Goal: Navigation & Orientation: Find specific page/section

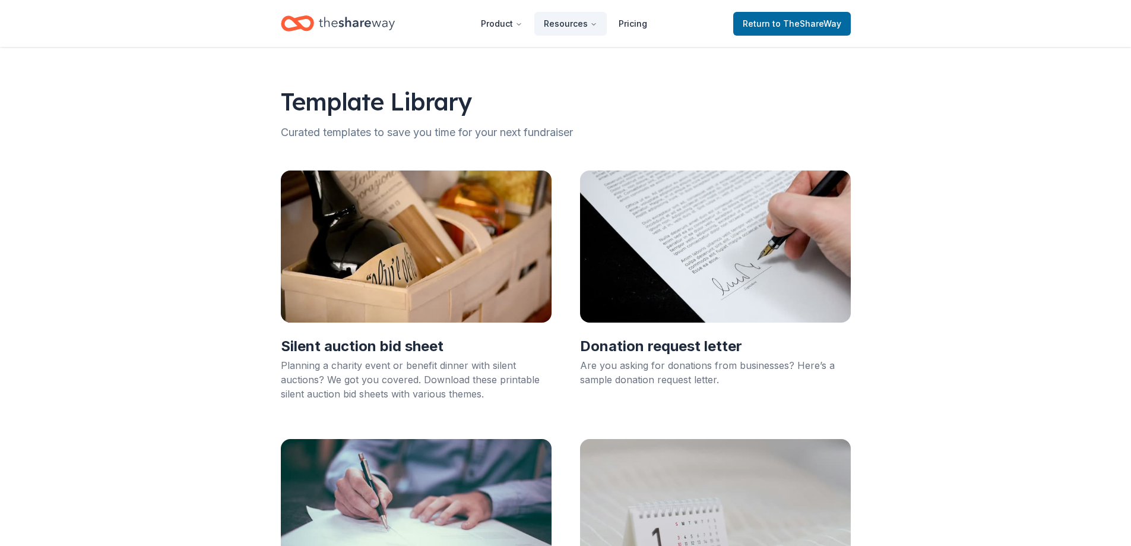
click at [993, 151] on div "Template Library Curated templates to save you time for your next fundraiser Si…" at bounding box center [565, 516] width 1131 height 938
